Goal: Task Accomplishment & Management: Use online tool/utility

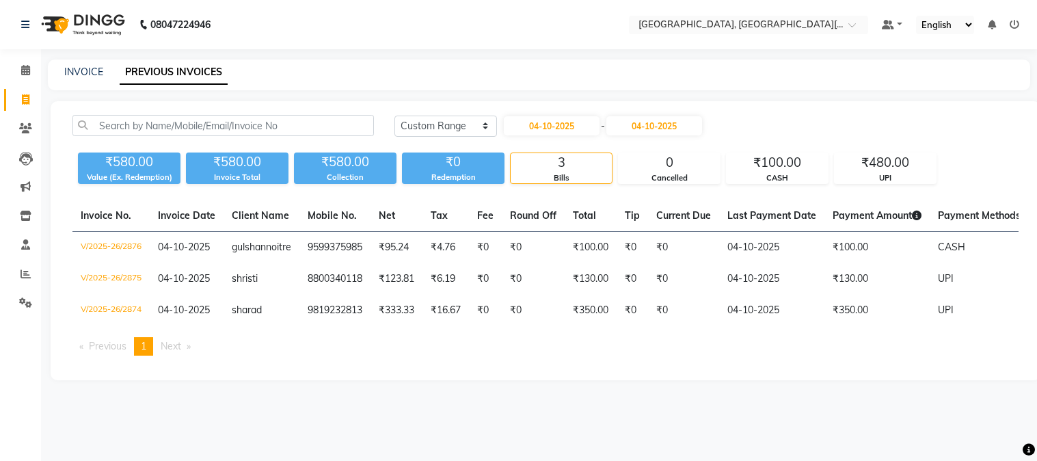
select select "range"
click at [85, 68] on link "INVOICE" at bounding box center [83, 72] width 39 height 12
select select "service"
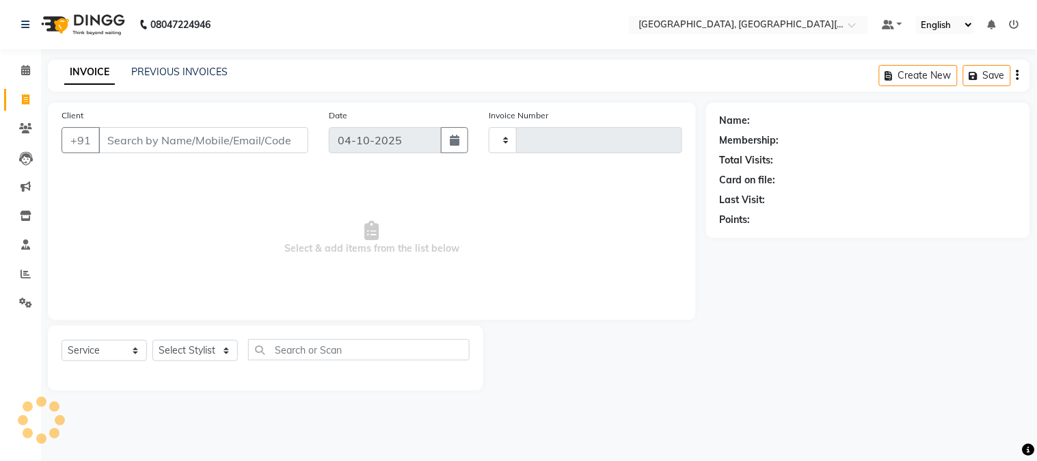
type input "2877"
select select "4884"
click at [208, 137] on input "Client" at bounding box center [203, 140] width 210 height 26
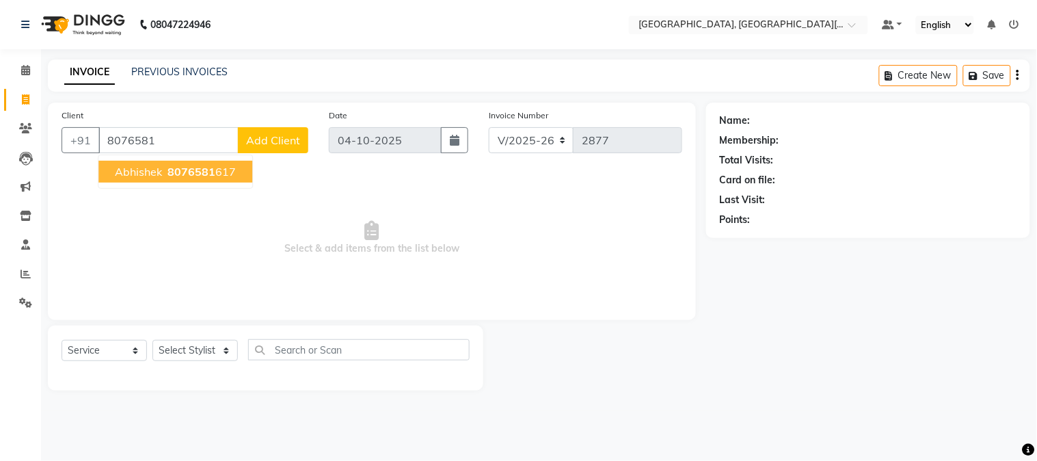
click at [204, 166] on span "8076581" at bounding box center [191, 172] width 48 height 14
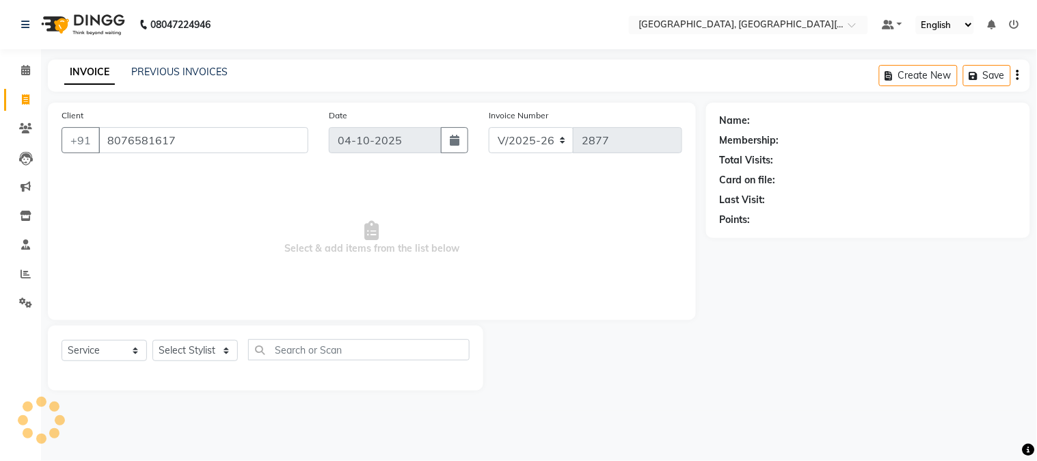
type input "8076581617"
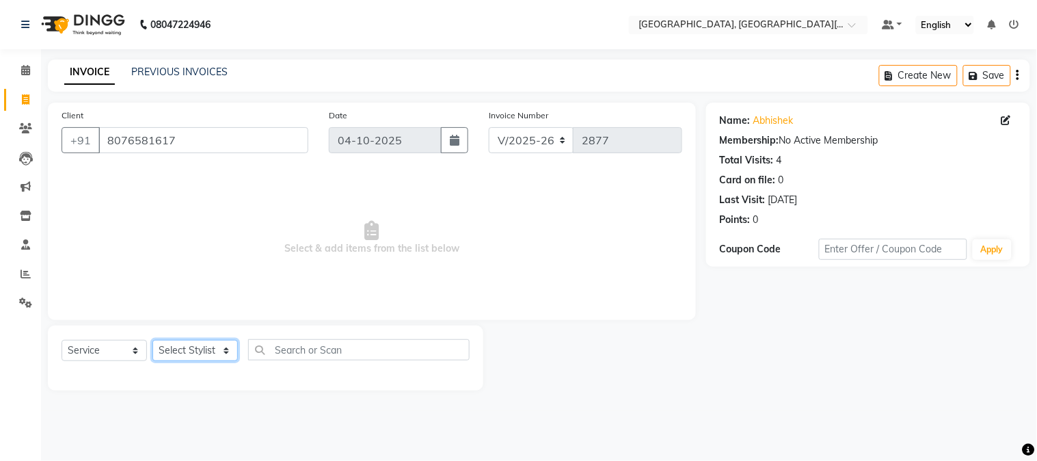
click at [190, 349] on select "Select Stylist [PERSON_NAME] [PERSON_NAME] GAURAV gulshan [PERSON_NAME] Manager…" at bounding box center [194, 350] width 85 height 21
select select "36851"
click at [152, 340] on select "Select Stylist [PERSON_NAME] [PERSON_NAME] GAURAV gulshan [PERSON_NAME] Manager…" at bounding box center [194, 350] width 85 height 21
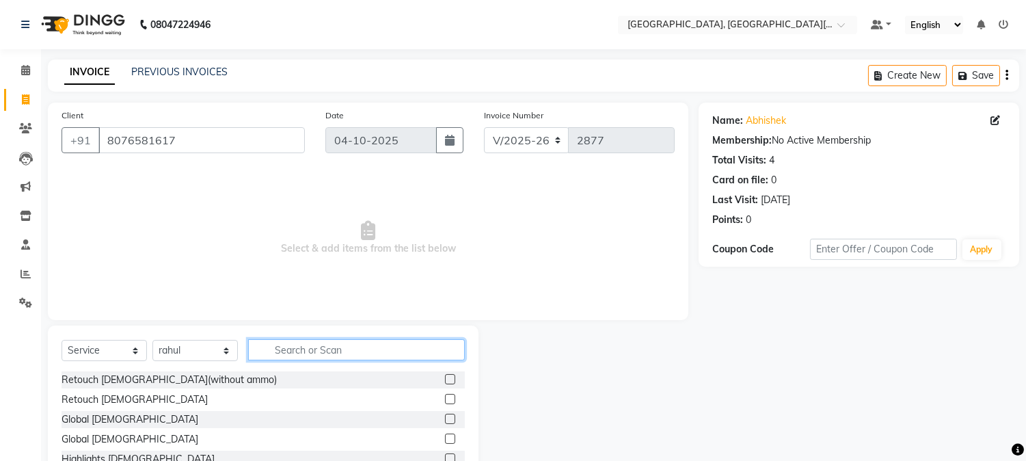
click at [301, 349] on input "text" at bounding box center [356, 349] width 217 height 21
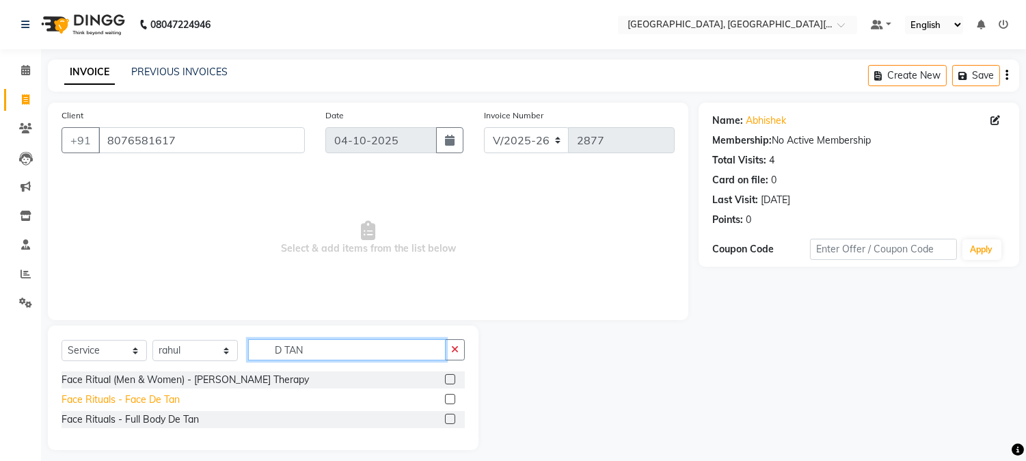
type input "D TAN"
click at [124, 399] on div "Face Rituals - Face De Tan" at bounding box center [121, 399] width 118 height 14
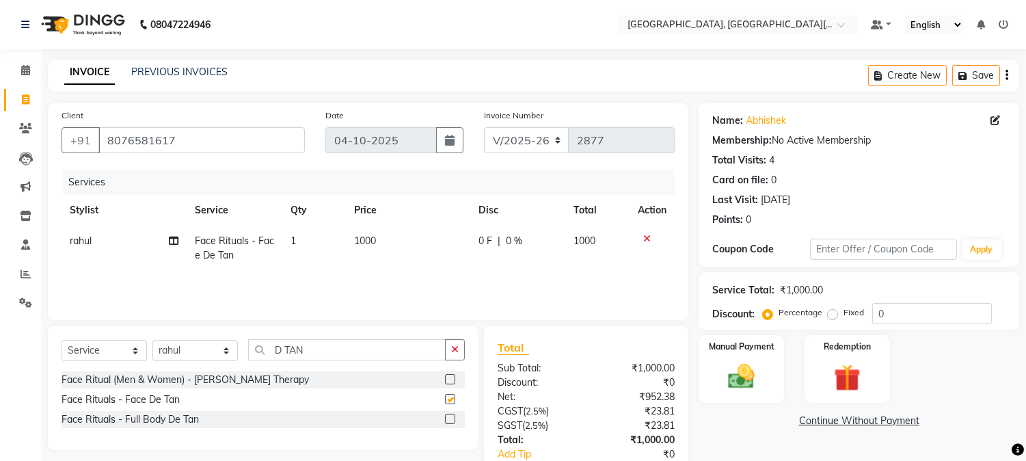
checkbox input "false"
click at [394, 239] on td "1000" at bounding box center [408, 248] width 124 height 45
select select "36851"
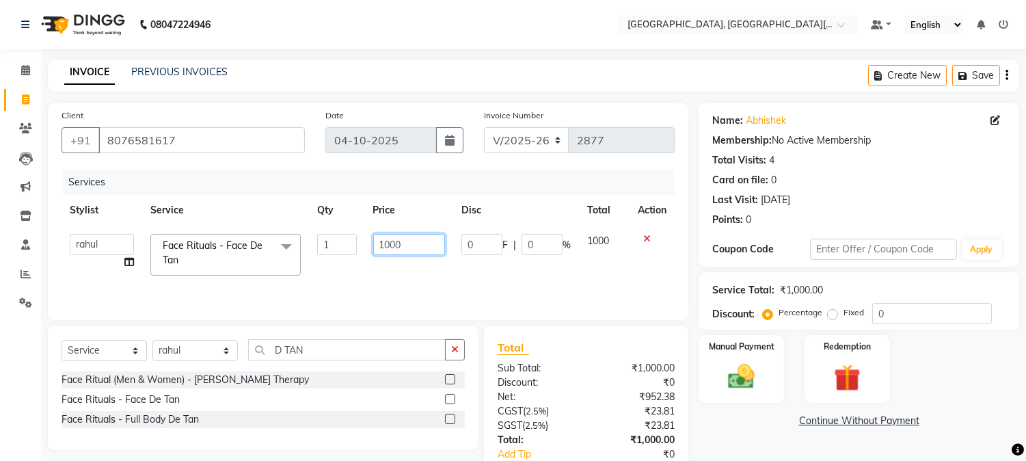
drag, startPoint x: 427, startPoint y: 241, endPoint x: 326, endPoint y: 222, distance: 103.0
click at [326, 222] on table "Stylist Service Qty Price Disc Total Action [PERSON_NAME] [PERSON_NAME] GAURAV …" at bounding box center [368, 239] width 613 height 89
type input "600"
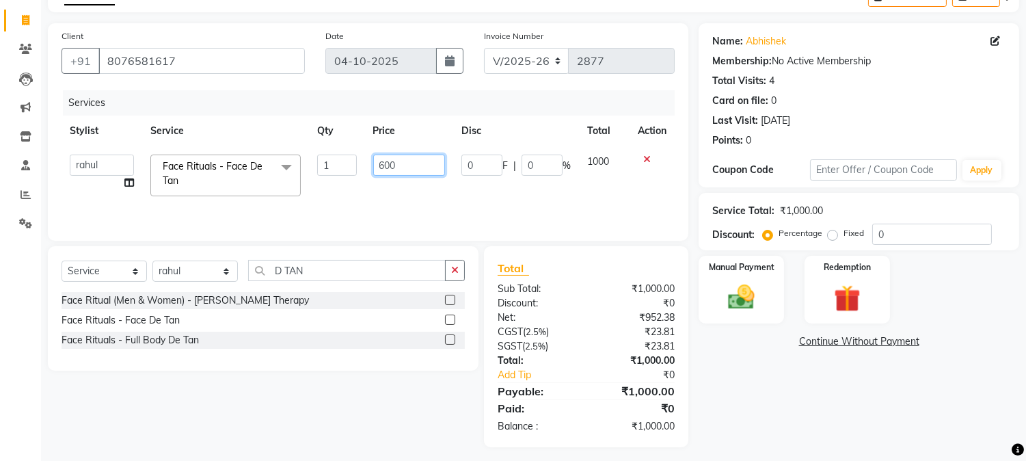
scroll to position [85, 0]
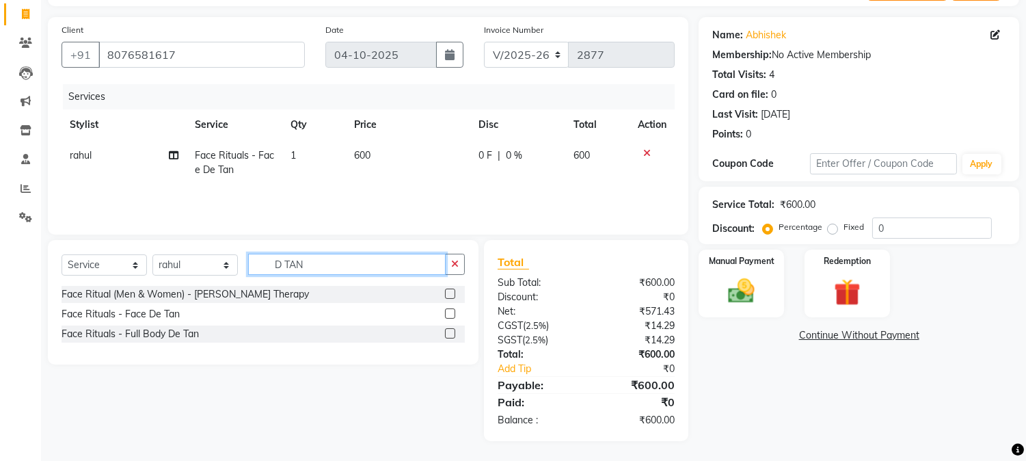
drag, startPoint x: 331, startPoint y: 269, endPoint x: 219, endPoint y: 251, distance: 112.8
click at [219, 251] on div "Select Service Product Membership Package Voucher Prepaid Gift Card Select Styl…" at bounding box center [263, 302] width 431 height 124
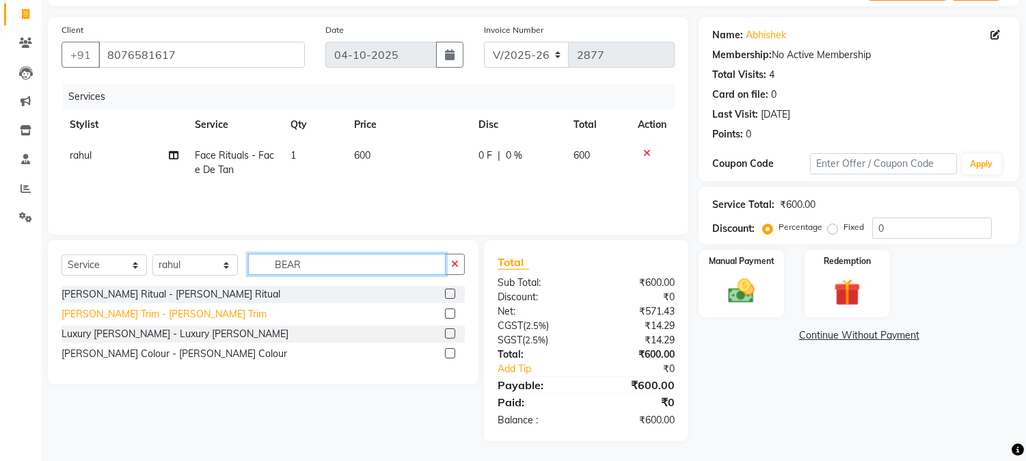
type input "BEAR"
click at [104, 317] on div "[PERSON_NAME] Trim - [PERSON_NAME] Trim" at bounding box center [164, 314] width 205 height 14
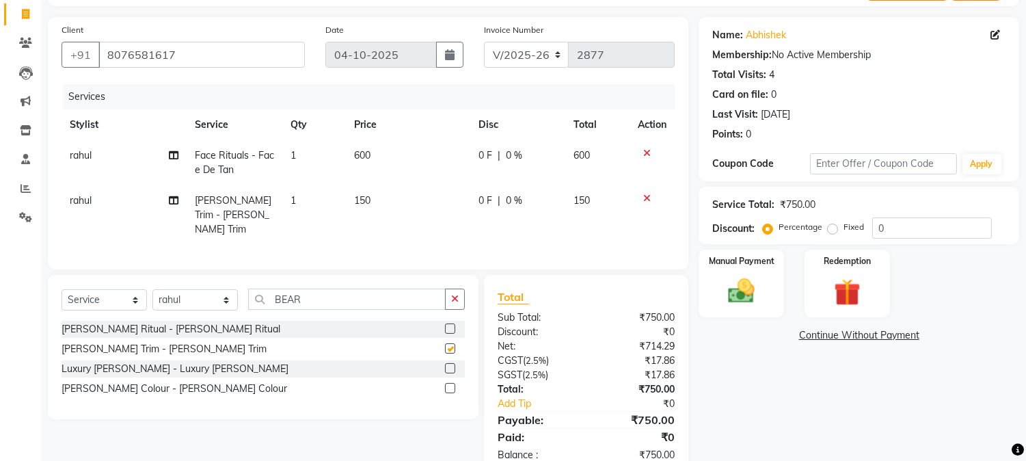
checkbox input "false"
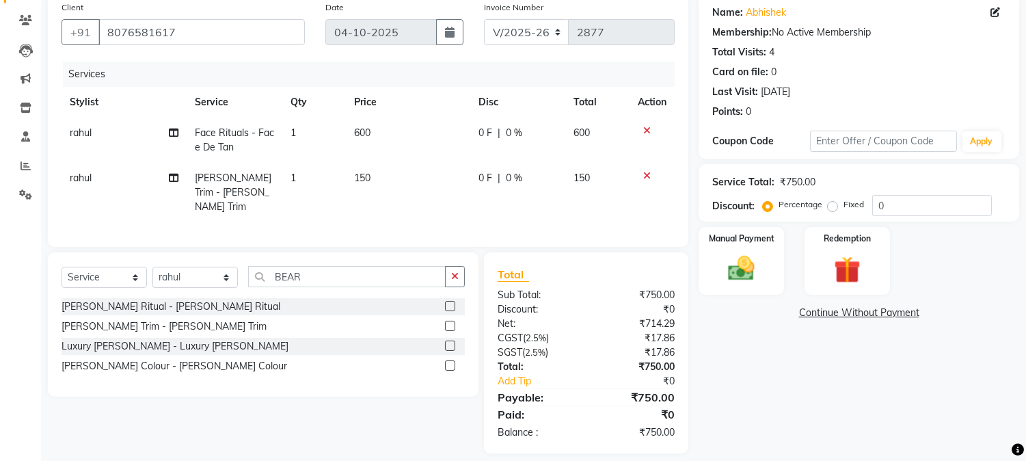
scroll to position [118, 0]
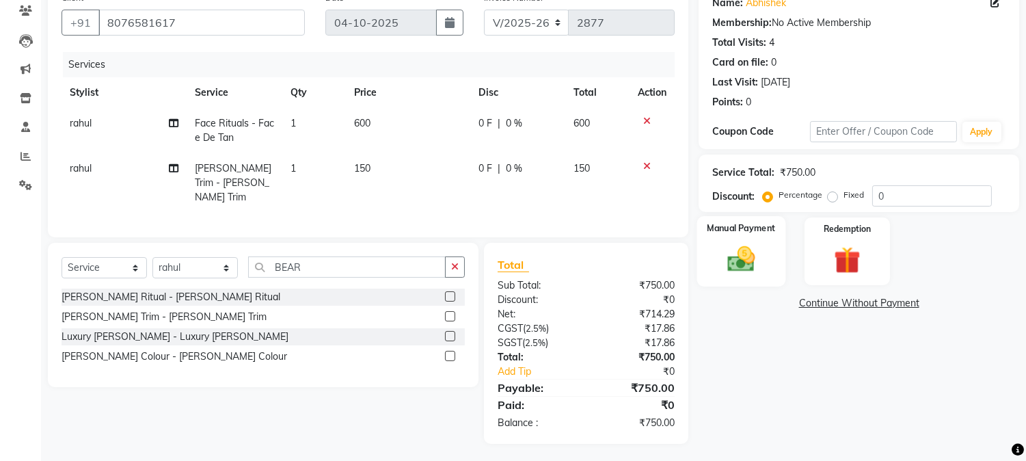
click at [739, 243] on img at bounding box center [741, 259] width 45 height 32
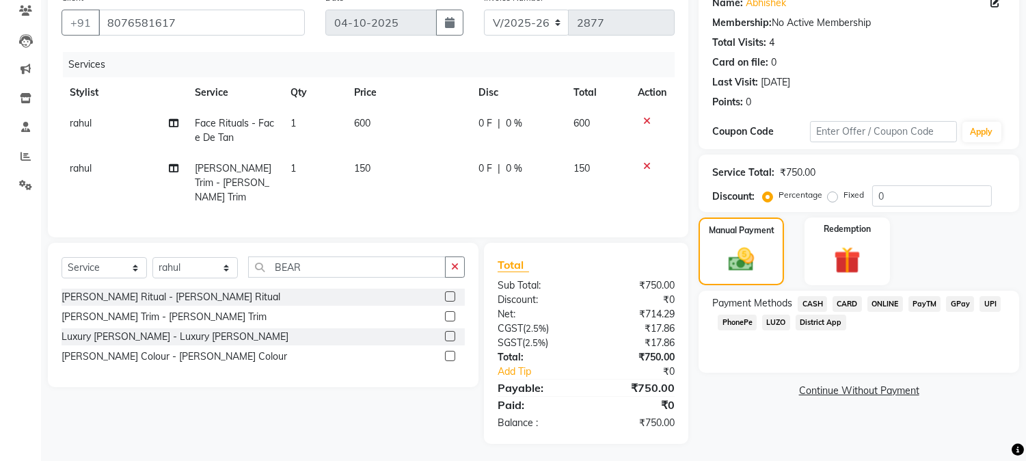
click at [992, 303] on span "UPI" at bounding box center [990, 304] width 21 height 16
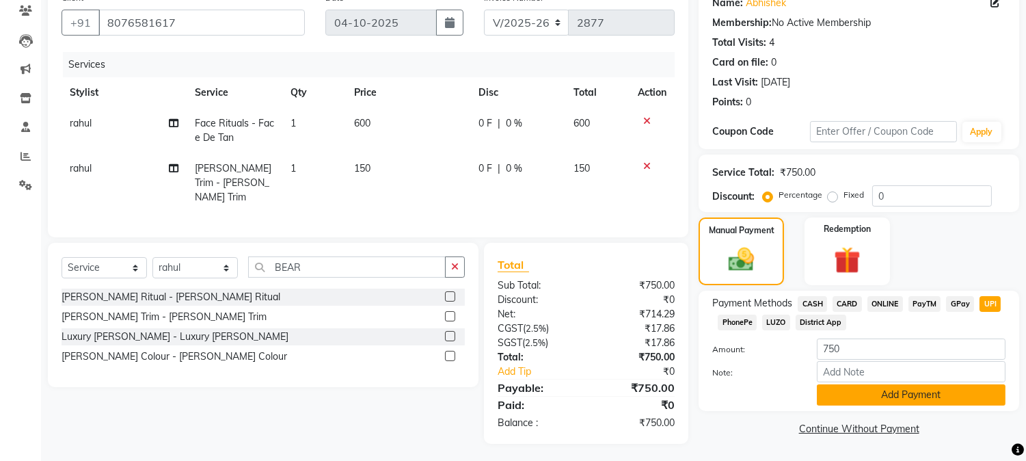
click at [897, 392] on button "Add Payment" at bounding box center [911, 394] width 189 height 21
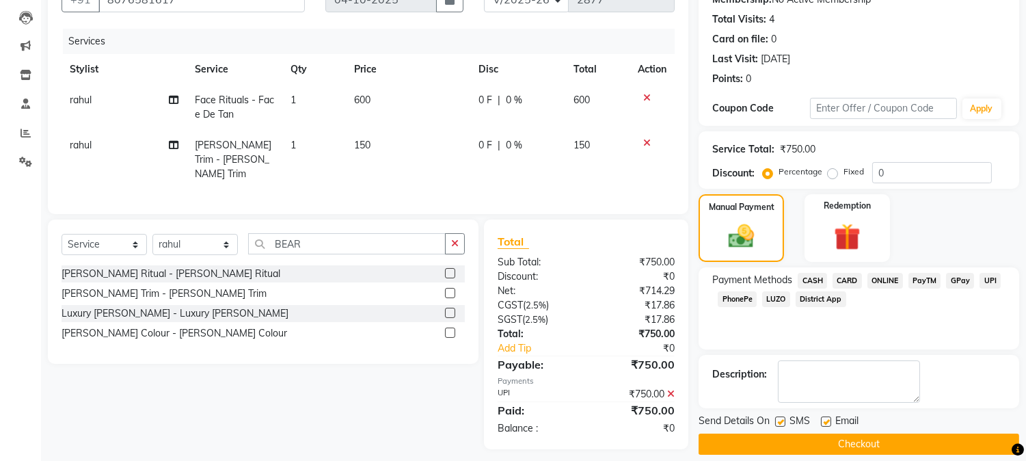
scroll to position [154, 0]
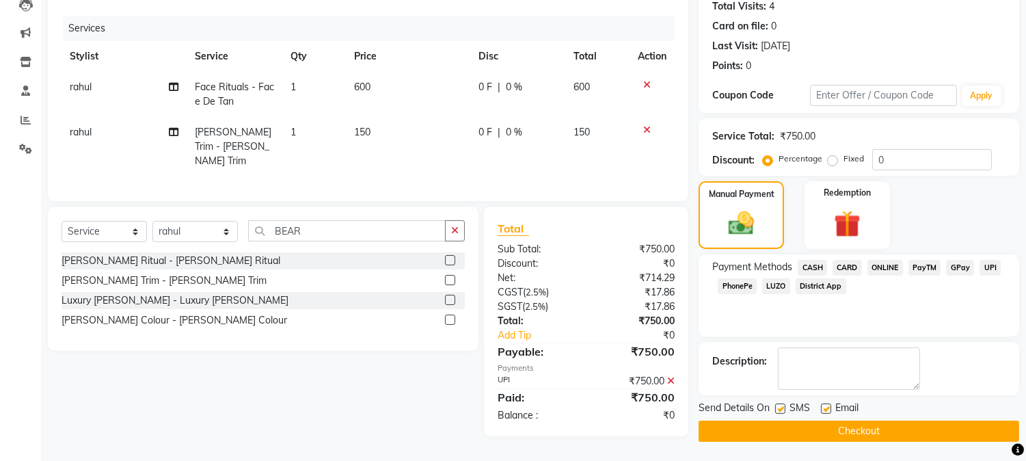
click at [848, 428] on button "Checkout" at bounding box center [859, 430] width 321 height 21
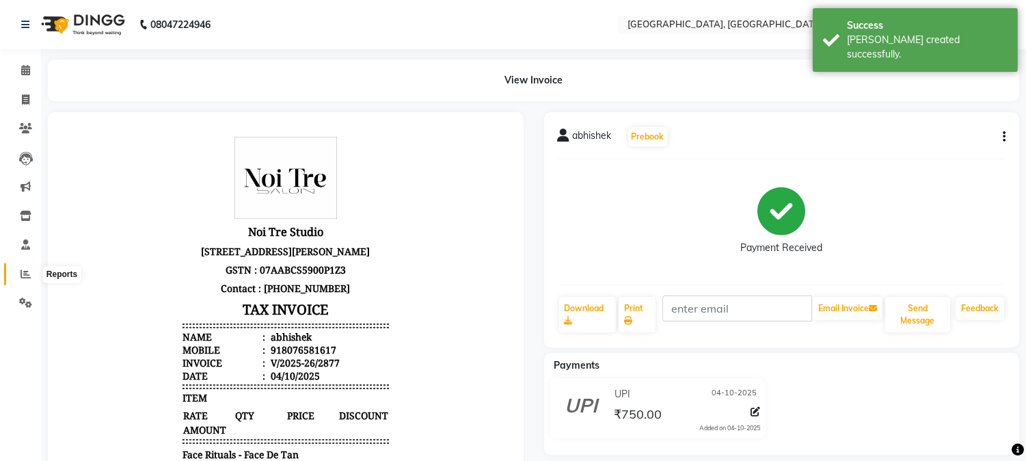
click at [25, 271] on icon at bounding box center [26, 274] width 10 height 10
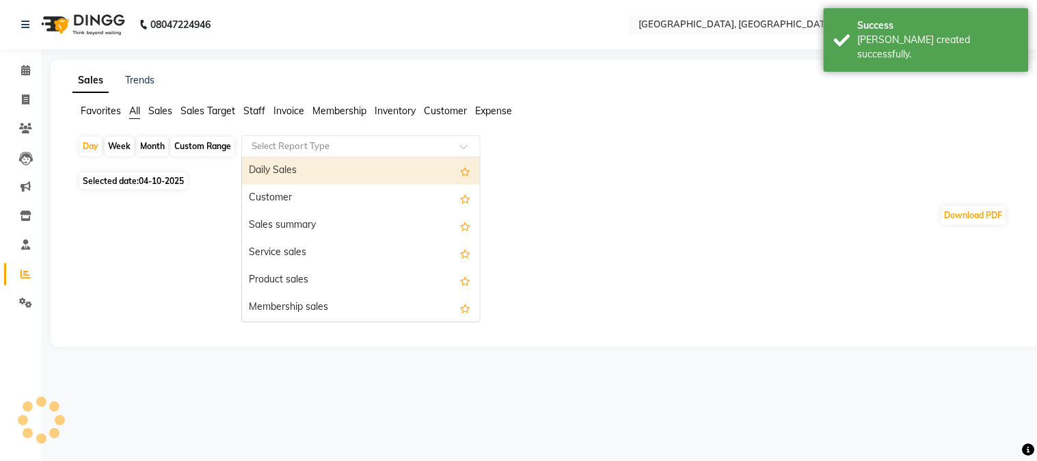
click at [289, 144] on input "text" at bounding box center [347, 146] width 197 height 14
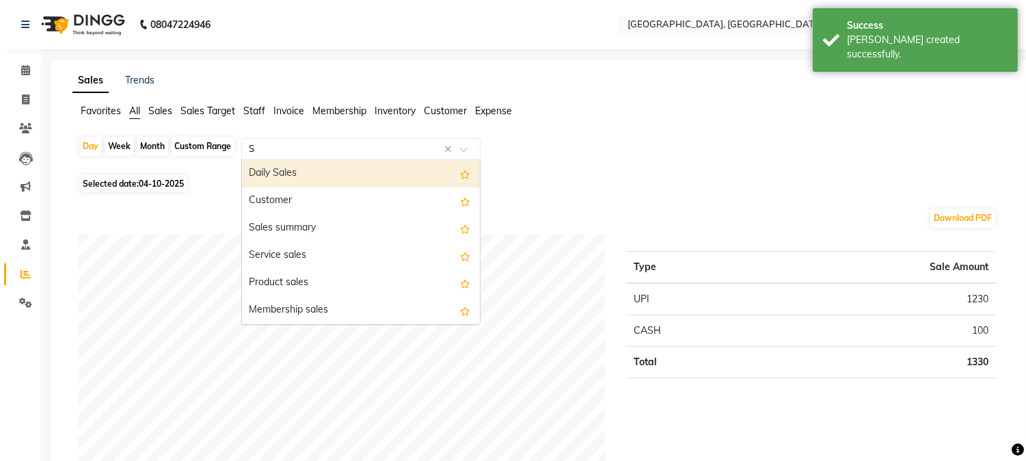
type input "ST"
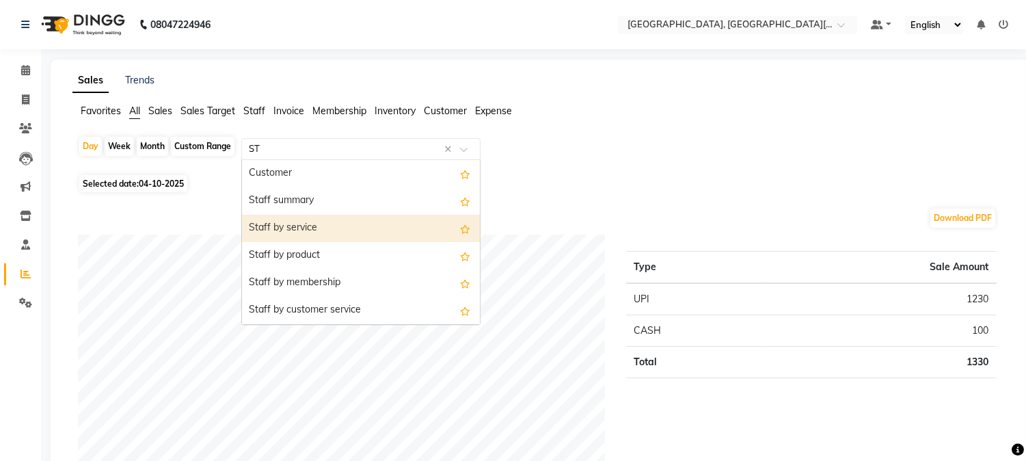
click at [312, 226] on div "Staff by service" at bounding box center [361, 228] width 238 height 27
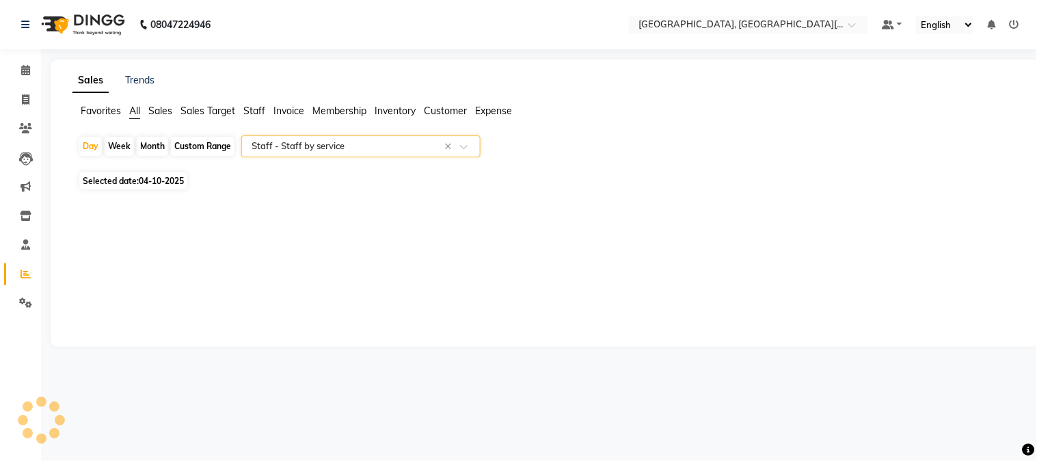
select select "full_report"
select select "csv"
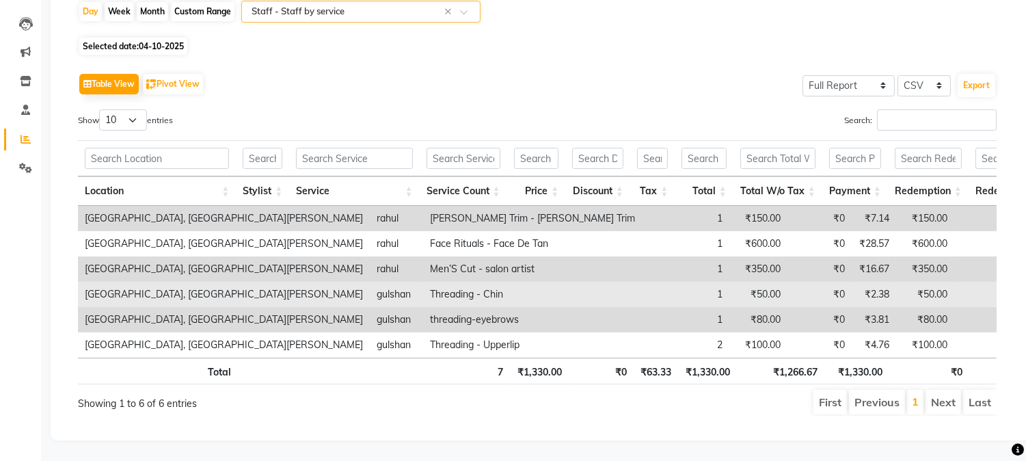
scroll to position [158, 0]
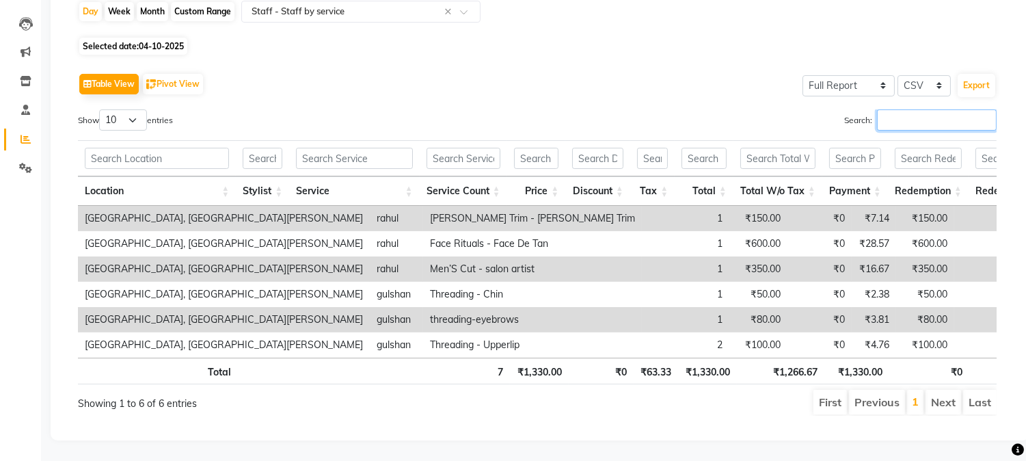
click at [912, 109] on input "Search:" at bounding box center [937, 119] width 120 height 21
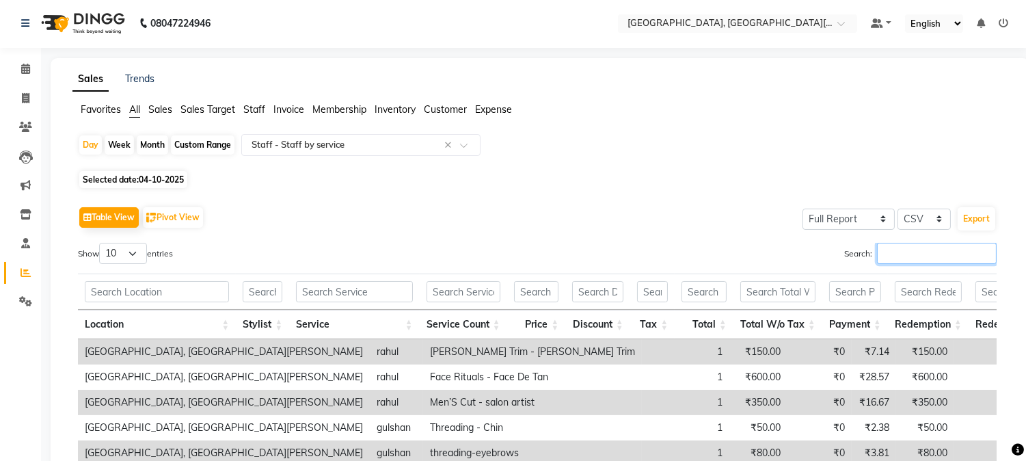
scroll to position [0, 0]
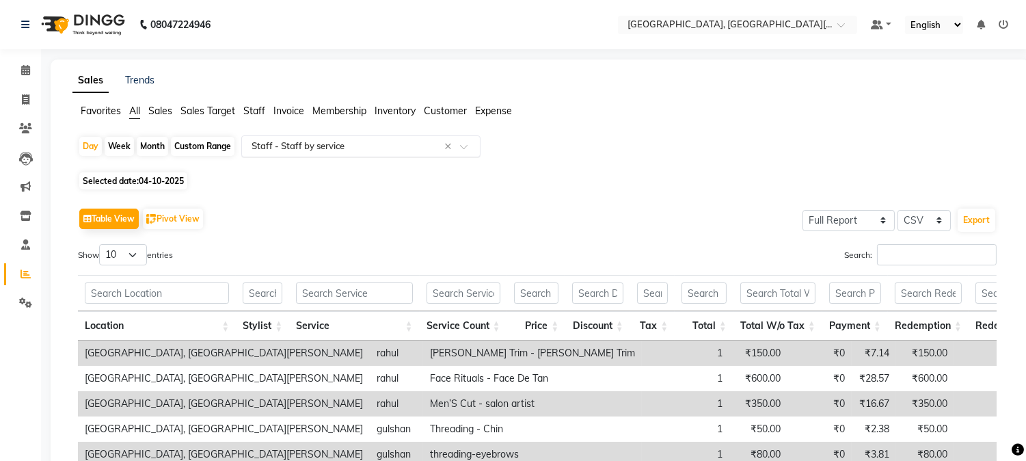
click at [372, 139] on input "text" at bounding box center [347, 146] width 197 height 14
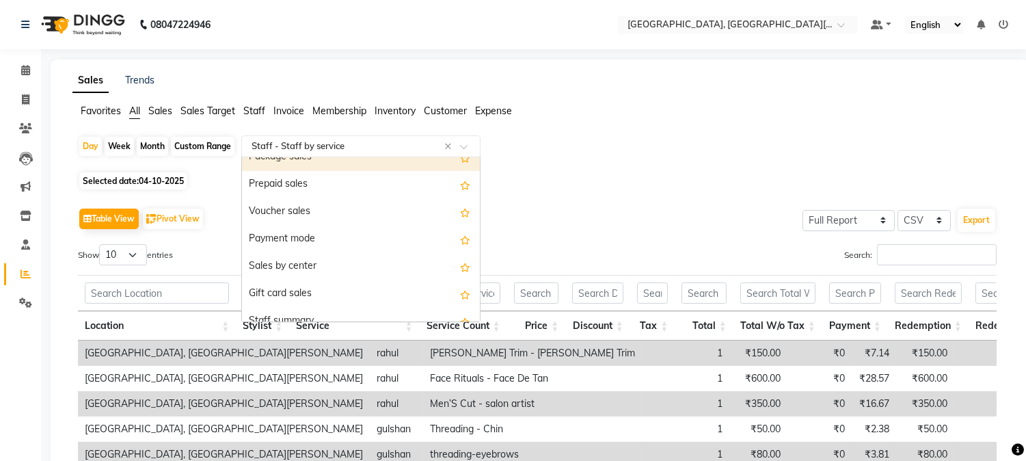
scroll to position [203, 0]
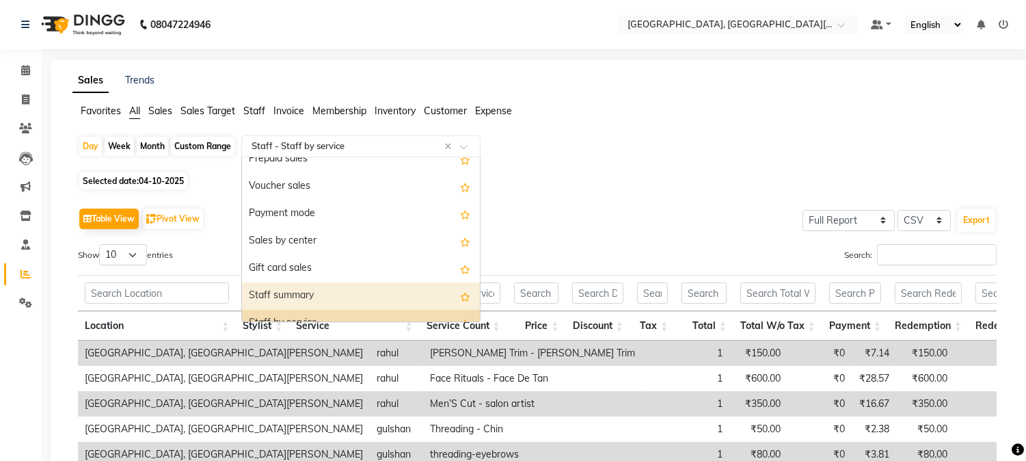
click at [317, 295] on div "Staff summary" at bounding box center [361, 295] width 238 height 27
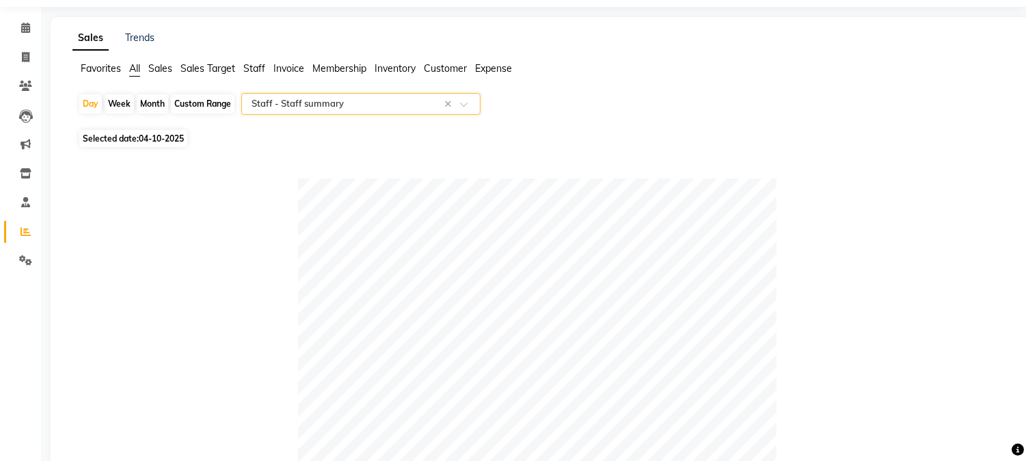
scroll to position [0, 0]
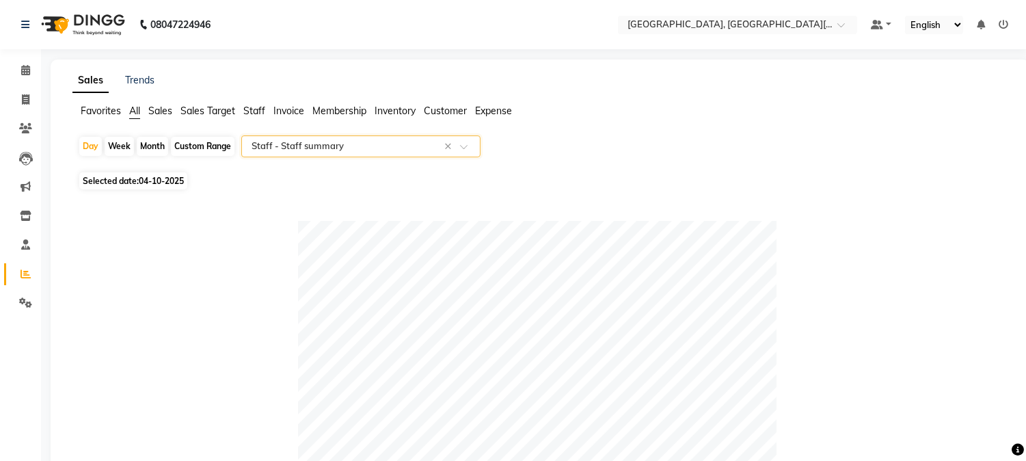
click at [145, 146] on div "Month" at bounding box center [152, 146] width 31 height 19
select select "10"
select select "2025"
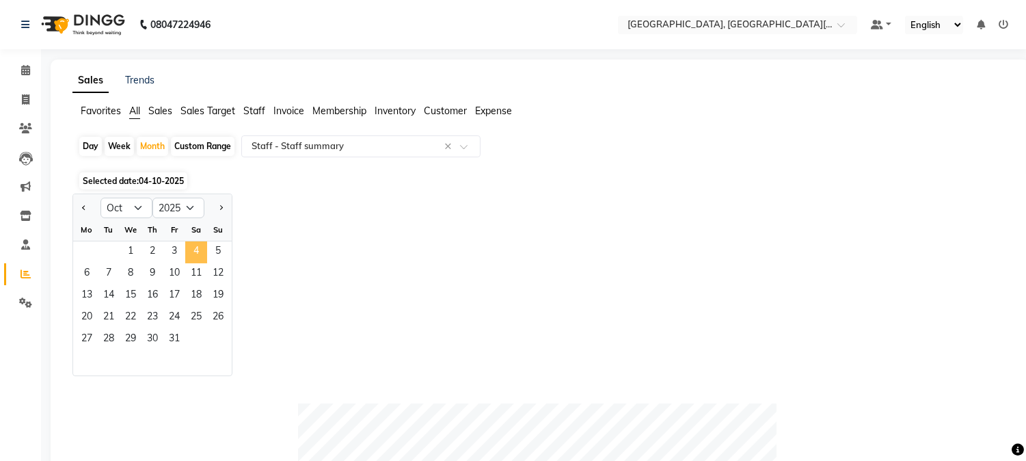
click at [194, 248] on span "4" at bounding box center [196, 252] width 22 height 22
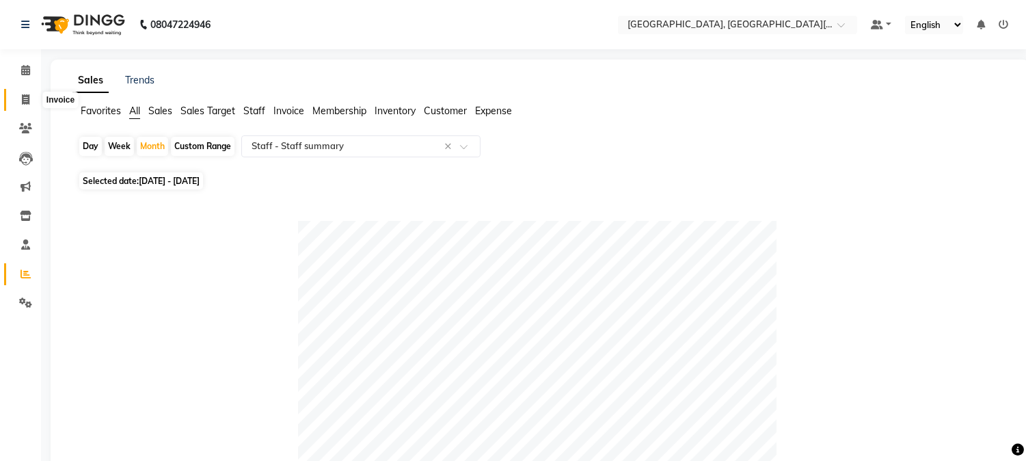
click at [26, 96] on icon at bounding box center [26, 99] width 8 height 10
select select "4884"
select select "service"
